Goal: Navigation & Orientation: Find specific page/section

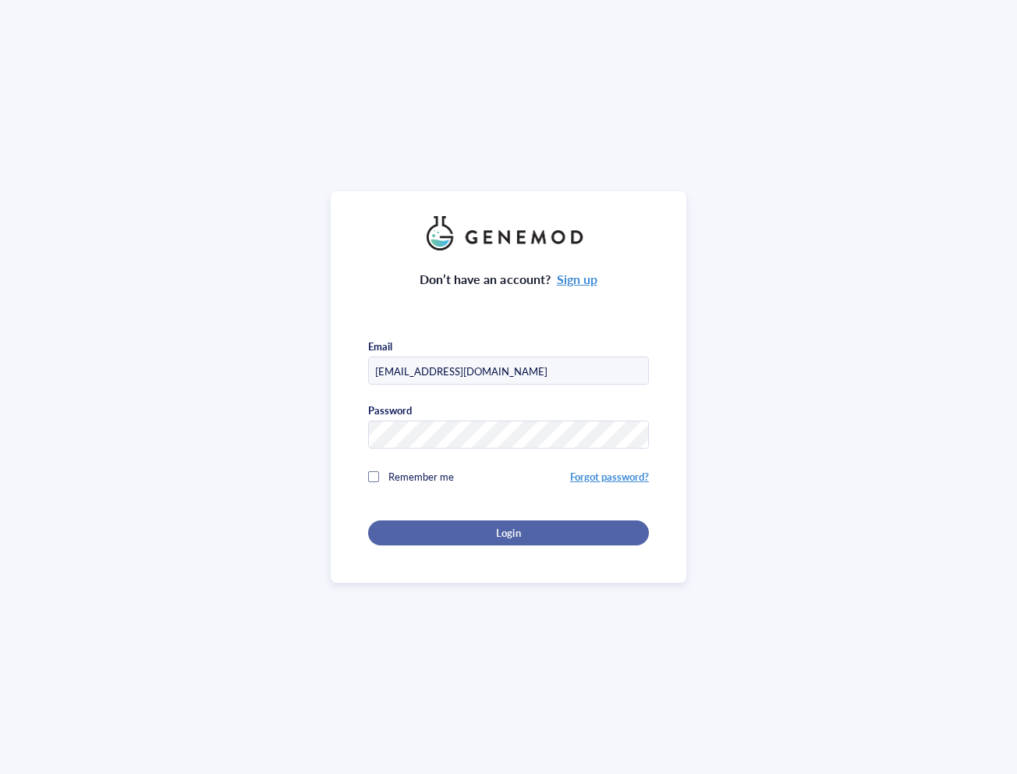
click at [475, 535] on div "Login" at bounding box center [508, 533] width 231 height 14
